Goal: Information Seeking & Learning: Check status

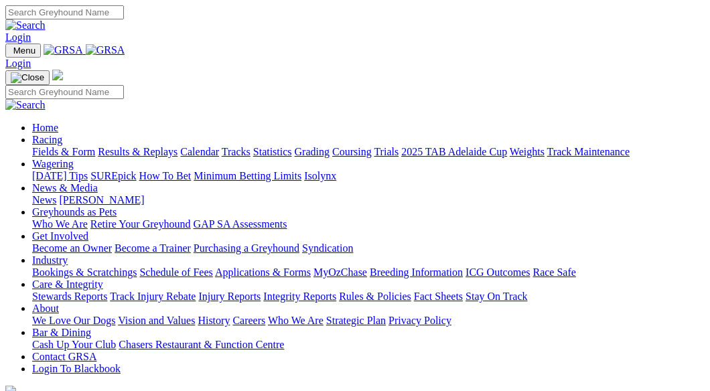
click at [177, 146] on link "Results & Replays" at bounding box center [138, 151] width 80 height 11
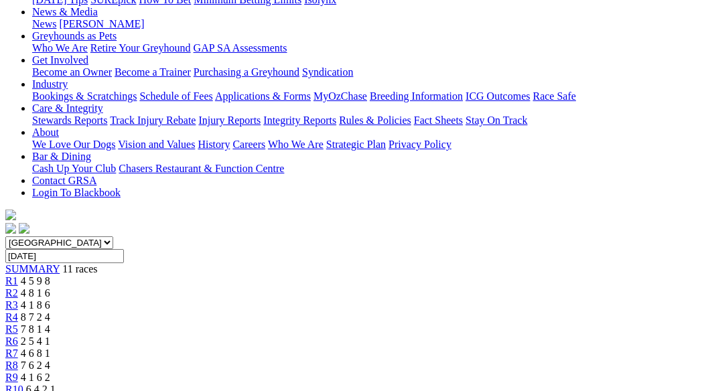
scroll to position [201, 0]
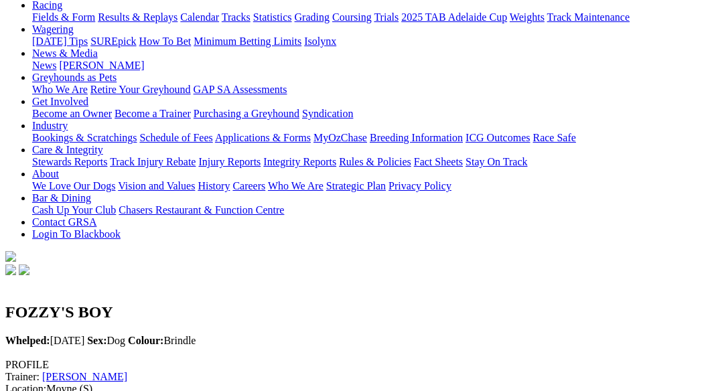
scroll to position [134, 0]
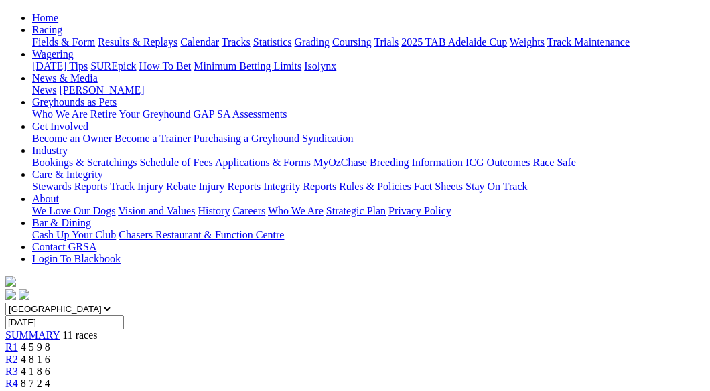
scroll to position [67, 0]
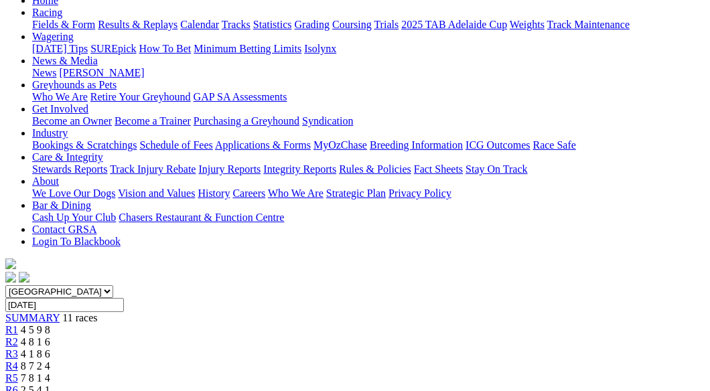
scroll to position [134, 0]
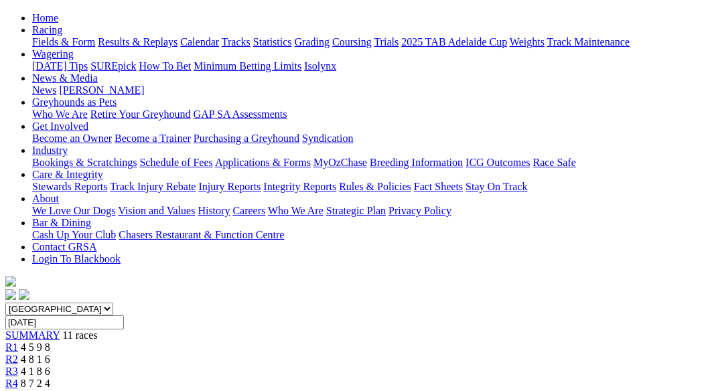
click at [18, 366] on span "R3" at bounding box center [11, 371] width 13 height 11
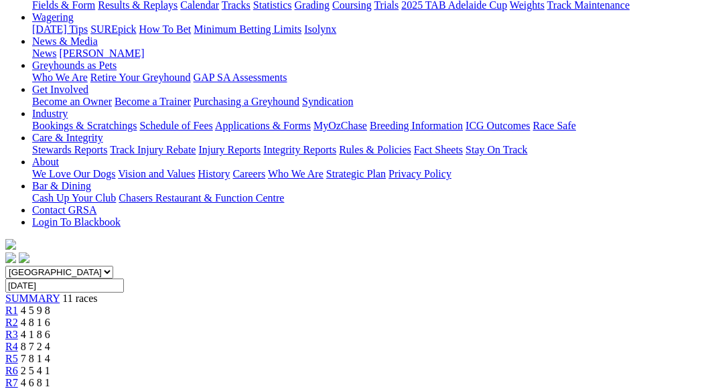
scroll to position [134, 0]
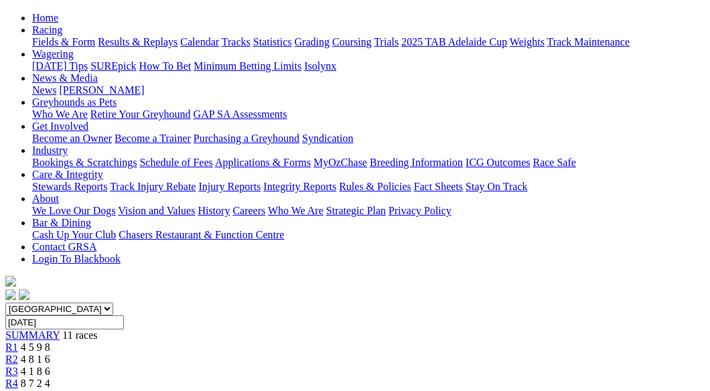
click at [18, 378] on link "R4" at bounding box center [11, 383] width 13 height 11
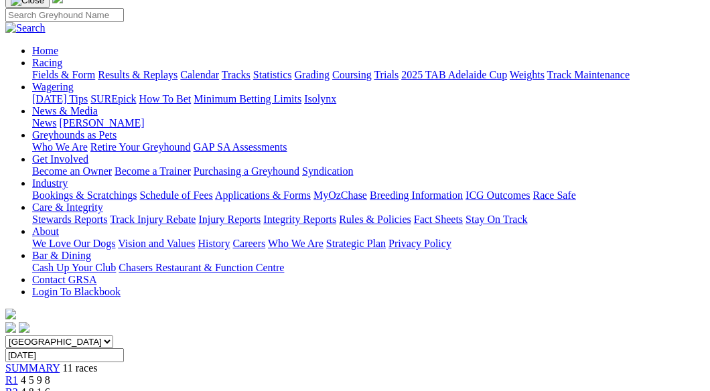
scroll to position [67, 0]
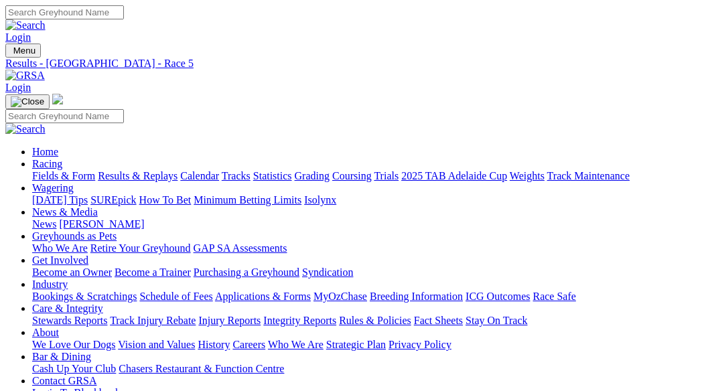
scroll to position [201, 0]
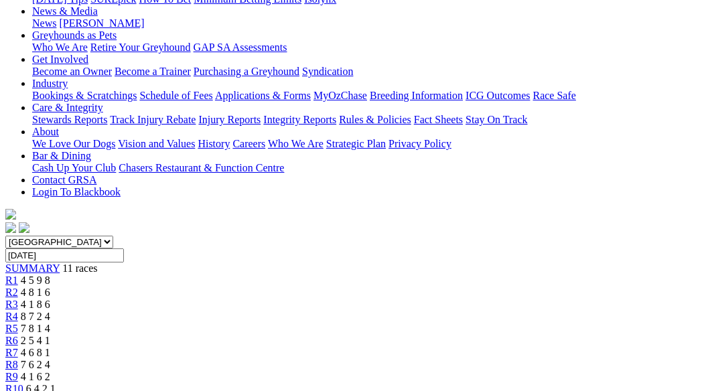
click at [50, 335] on span "2 5 4 1" at bounding box center [35, 340] width 29 height 11
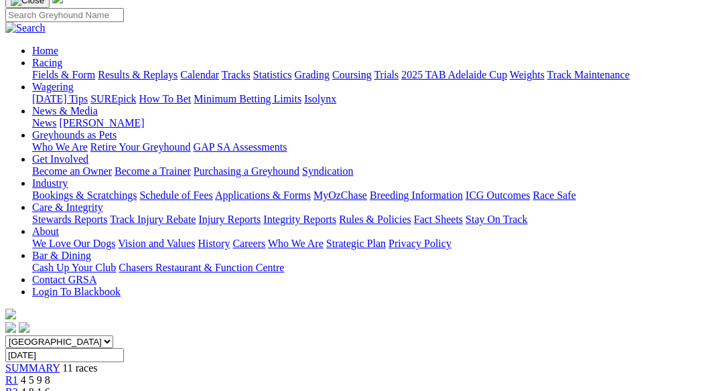
scroll to position [67, 0]
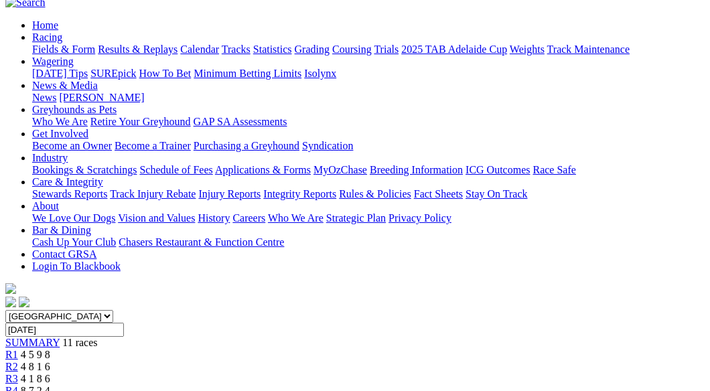
scroll to position [67, 0]
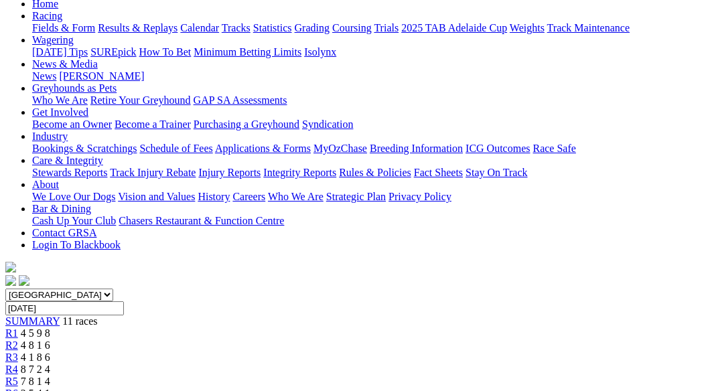
scroll to position [134, 0]
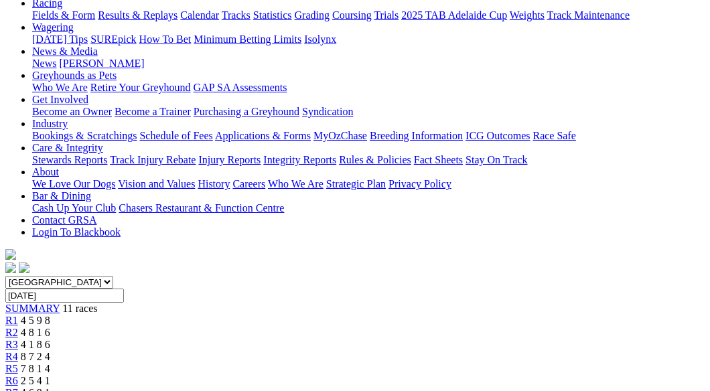
scroll to position [201, 0]
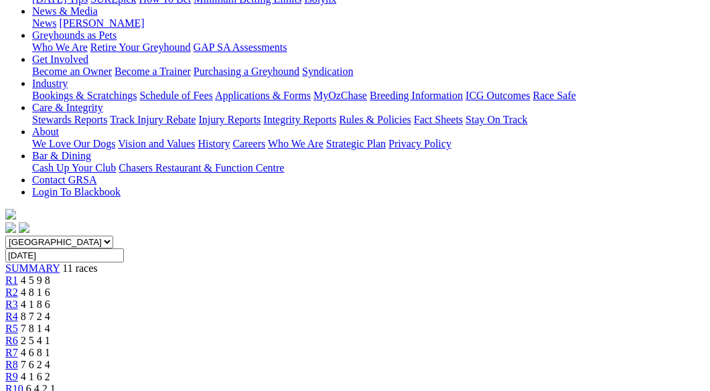
click at [56, 383] on span "6 4 2 1" at bounding box center [40, 388] width 29 height 11
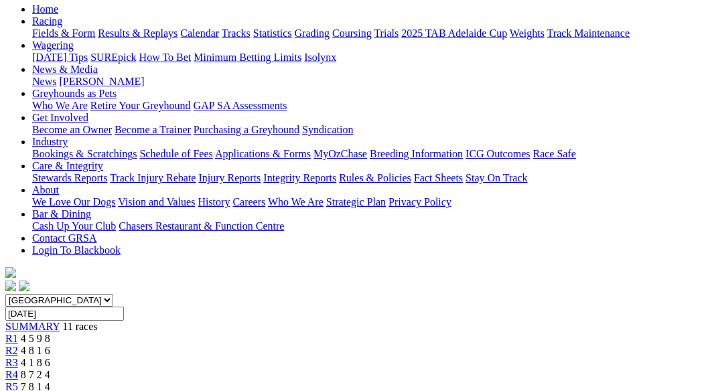
scroll to position [67, 0]
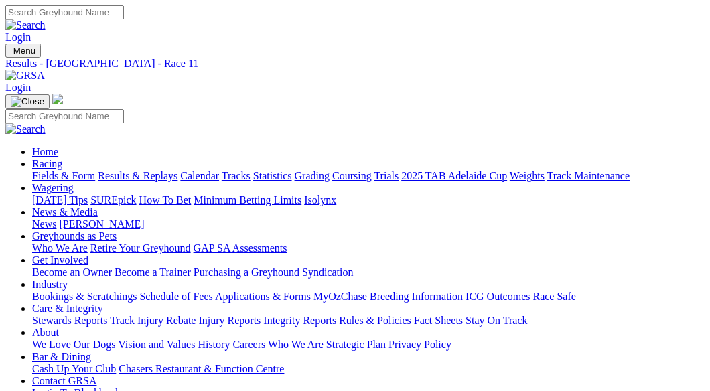
click at [156, 170] on link "Results & Replays" at bounding box center [138, 175] width 80 height 11
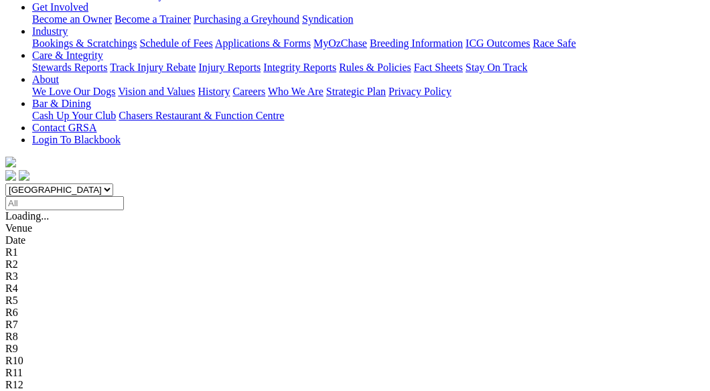
scroll to position [268, 0]
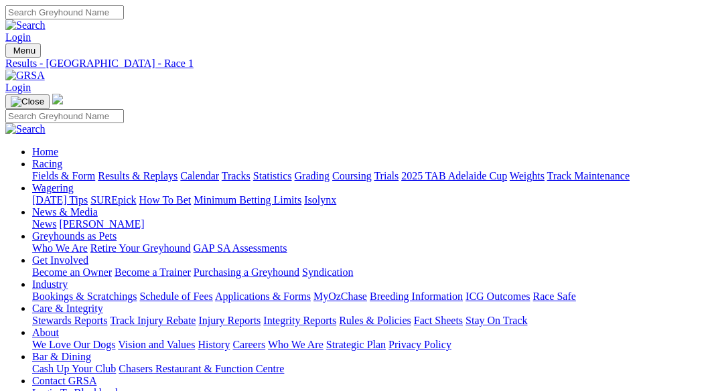
scroll to position [201, 0]
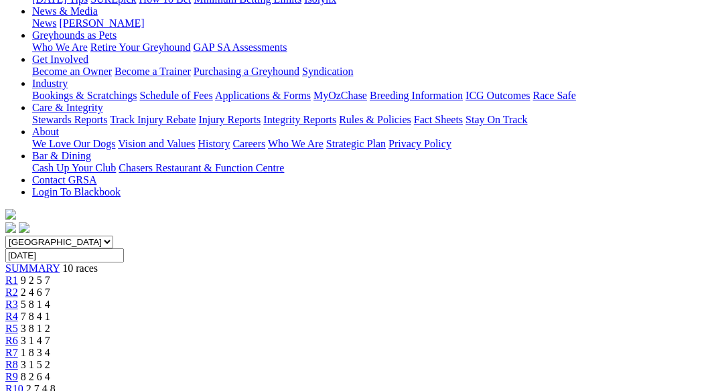
click at [18, 287] on span "R2" at bounding box center [11, 292] width 13 height 11
click at [257, 299] on div "R3 5 8 1 4" at bounding box center [354, 305] width 699 height 12
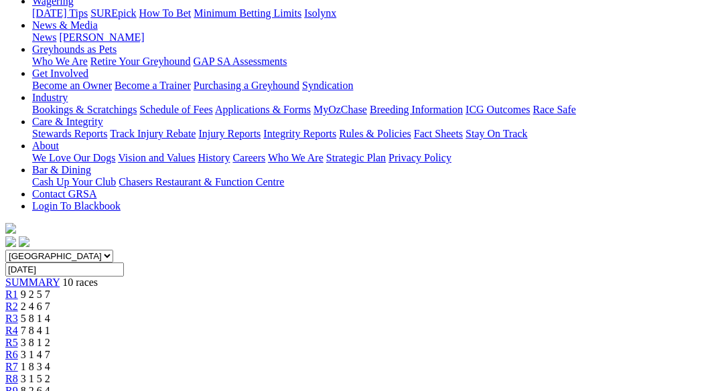
scroll to position [134, 0]
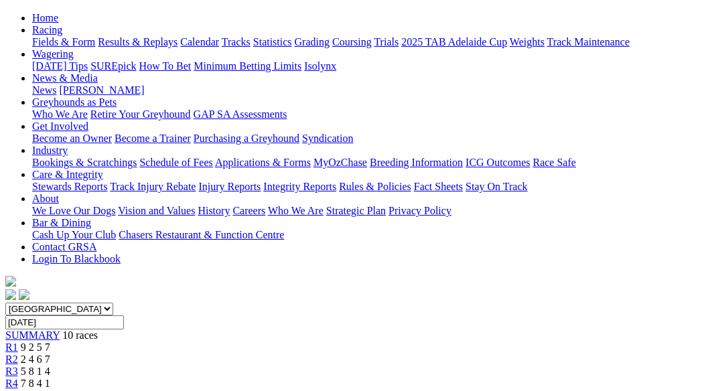
click at [18, 378] on span "R4" at bounding box center [11, 383] width 13 height 11
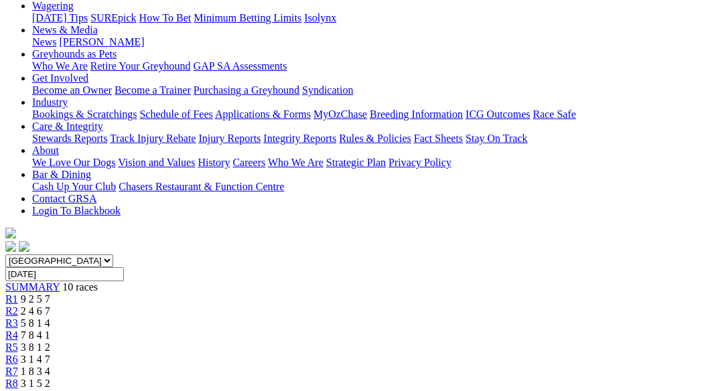
scroll to position [201, 0]
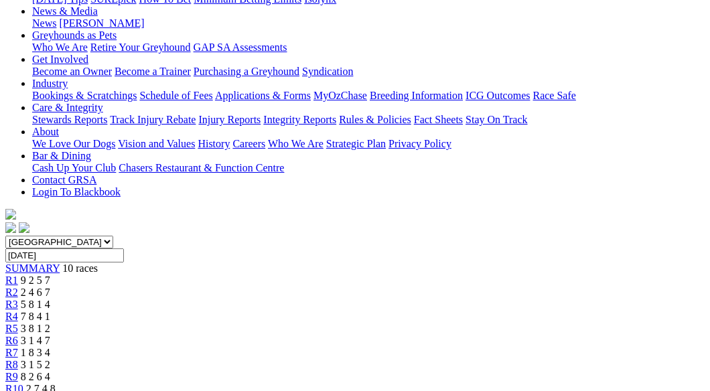
click at [370, 323] on div "R5 3 8 1 2" at bounding box center [354, 329] width 699 height 12
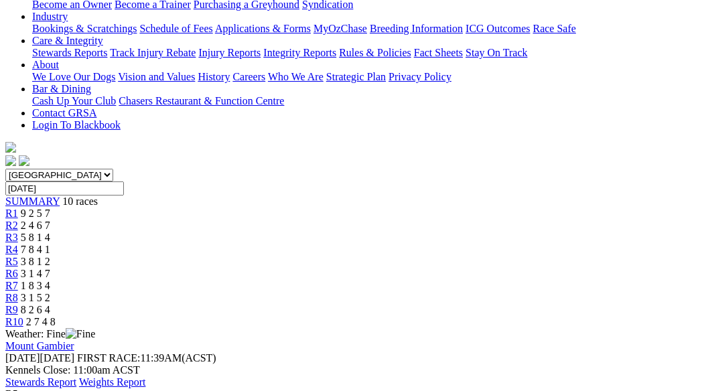
scroll to position [201, 0]
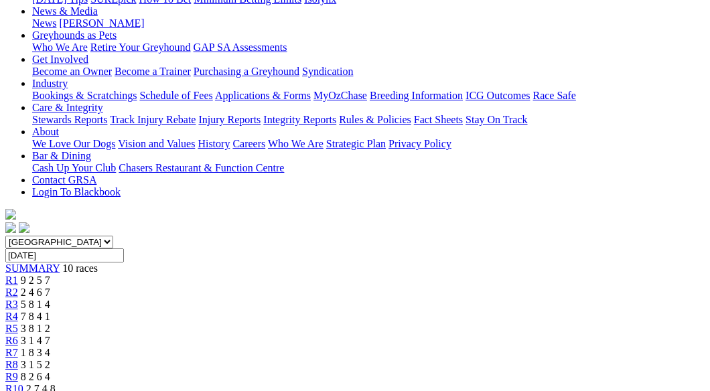
click at [414, 335] on div "R6 3 1 4 7" at bounding box center [354, 341] width 699 height 12
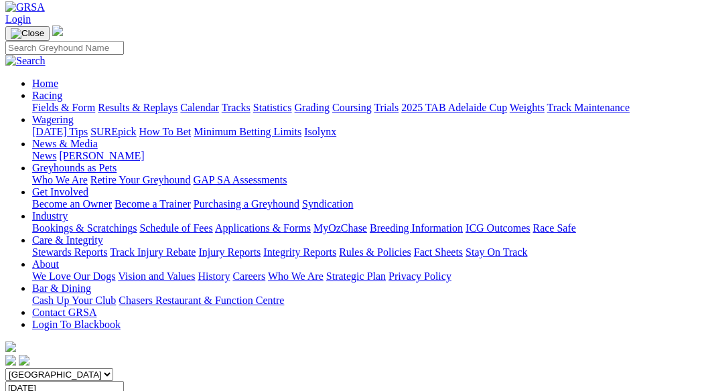
scroll to position [67, 0]
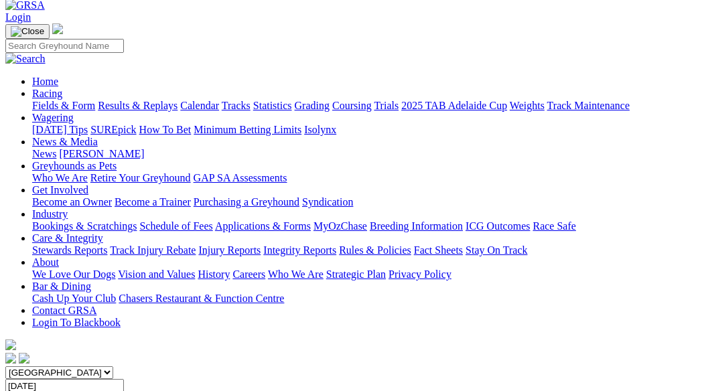
scroll to position [67, 0]
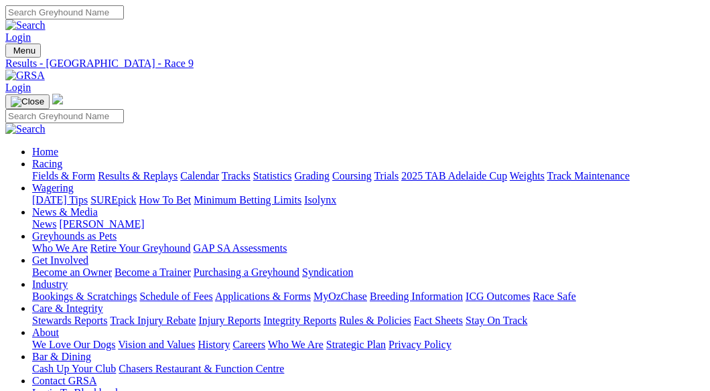
click at [42, 170] on link "Fields & Form" at bounding box center [63, 175] width 63 height 11
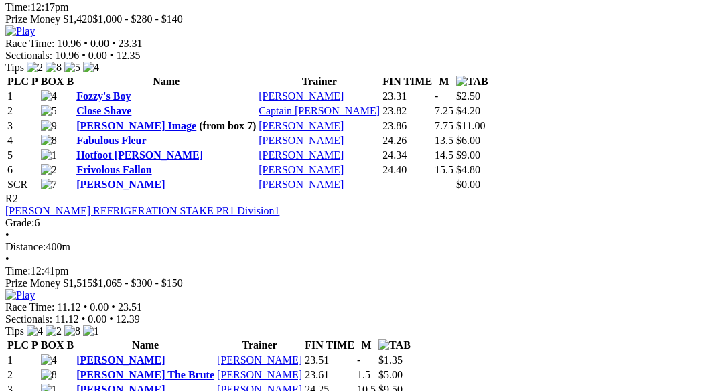
scroll to position [737, 0]
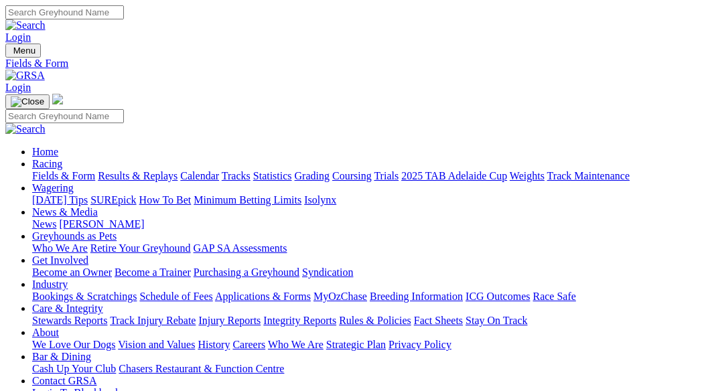
click at [167, 170] on link "Results & Replays" at bounding box center [138, 175] width 80 height 11
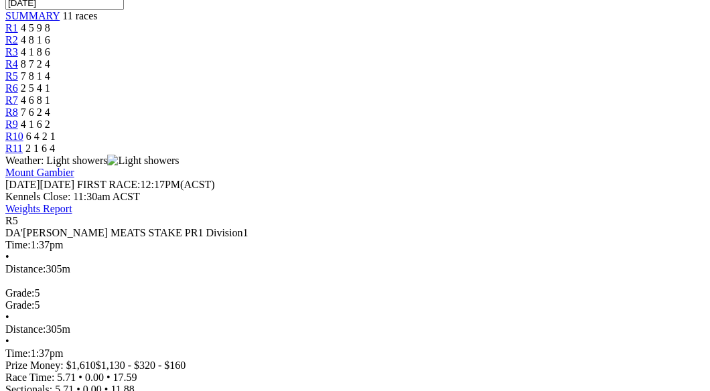
scroll to position [469, 0]
